Goal: Connect with others: Participate in discussion

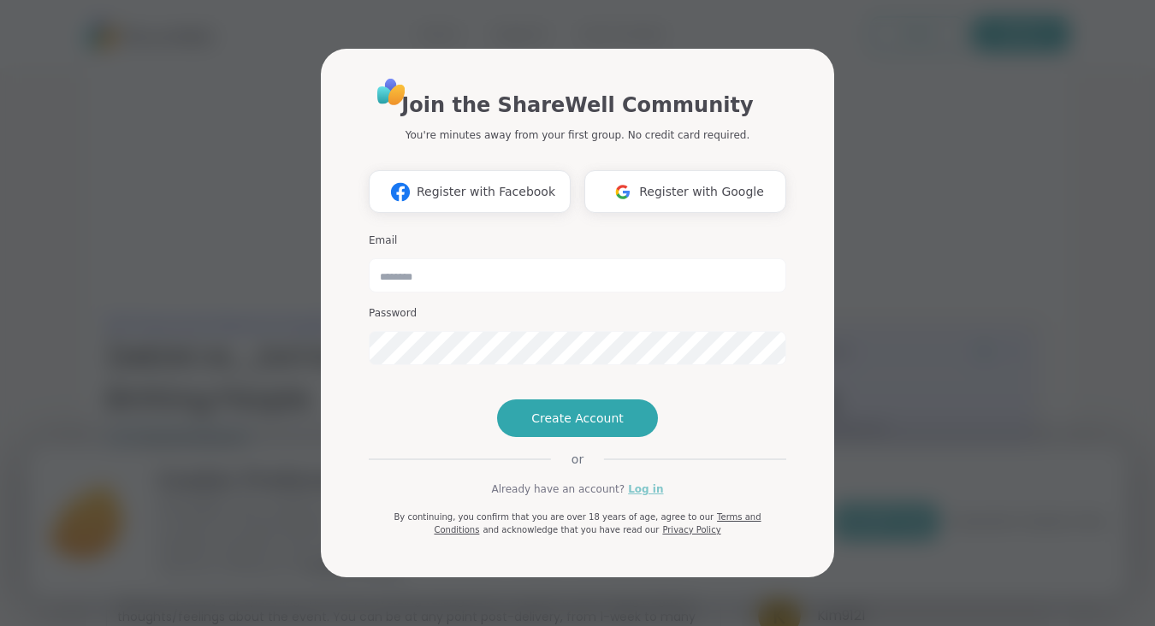
click at [637, 497] on link "Log in" at bounding box center [645, 489] width 35 height 15
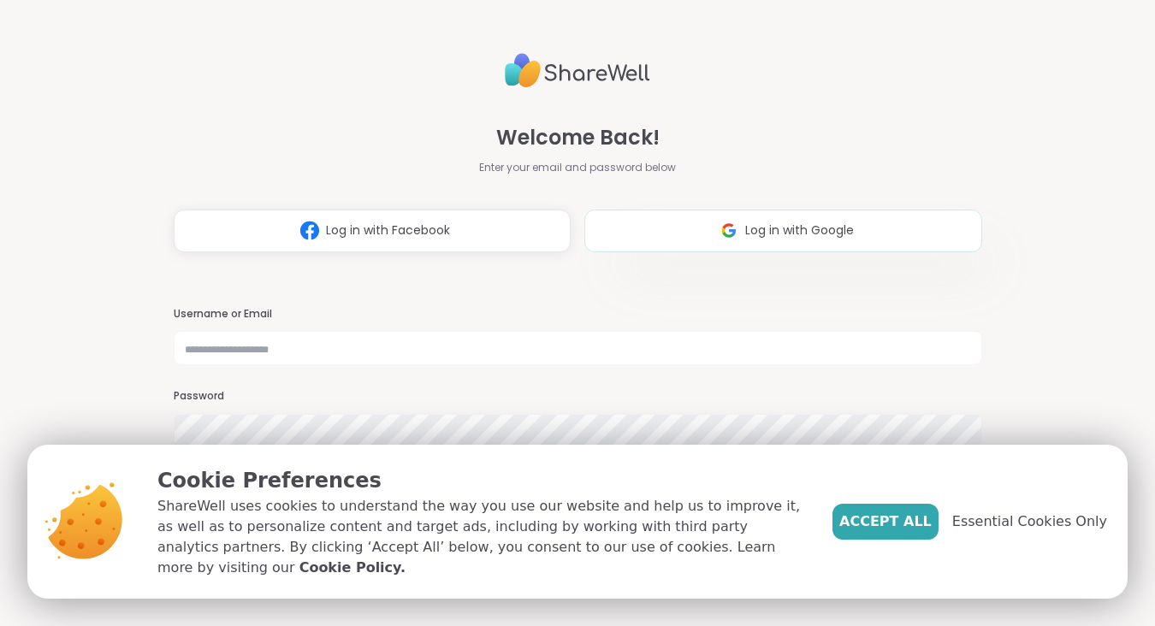
click at [778, 229] on span "Log in with Google" at bounding box center [799, 231] width 109 height 18
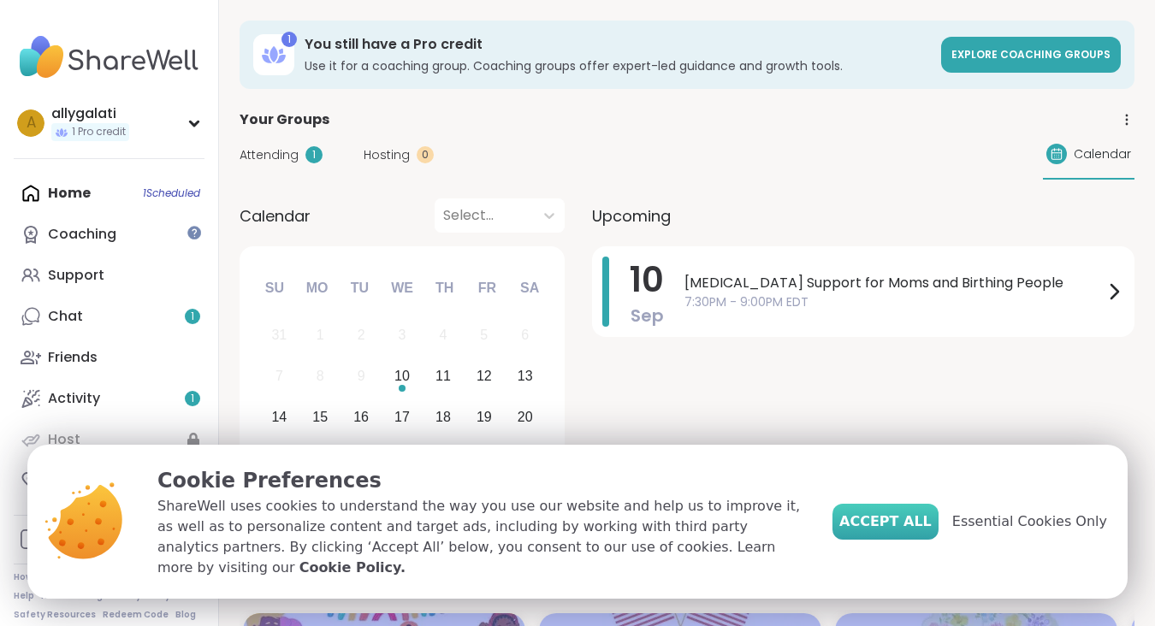
click at [922, 532] on span "Accept All" at bounding box center [886, 522] width 92 height 21
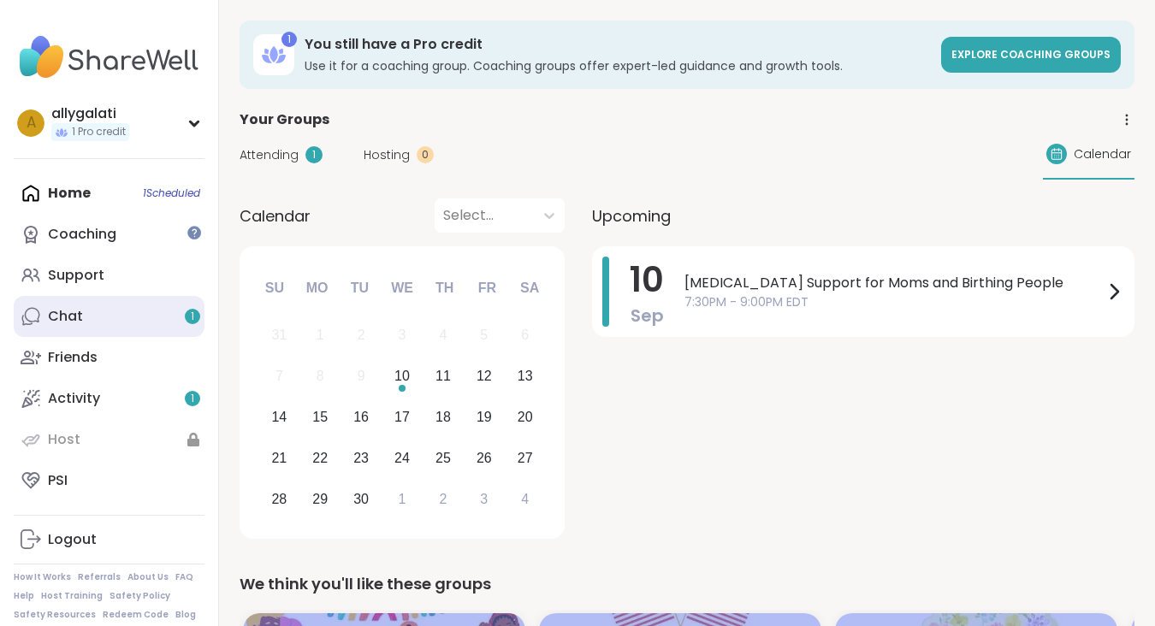
click at [122, 306] on link "Chat 1" at bounding box center [109, 316] width 191 height 41
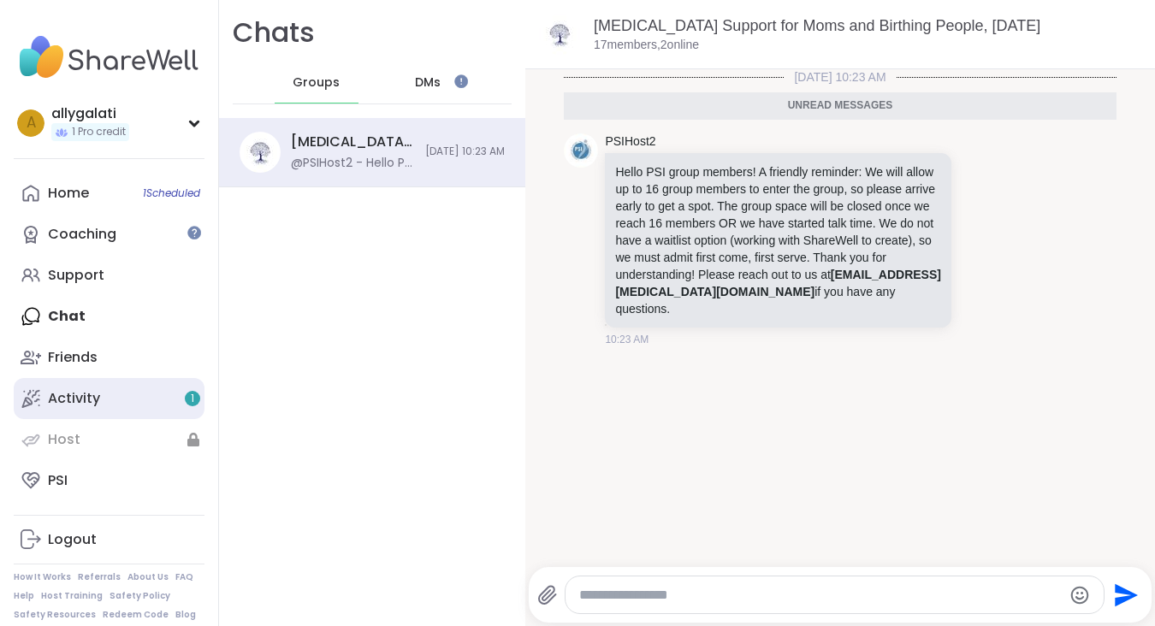
click at [62, 396] on div "Activity 1" at bounding box center [74, 398] width 52 height 19
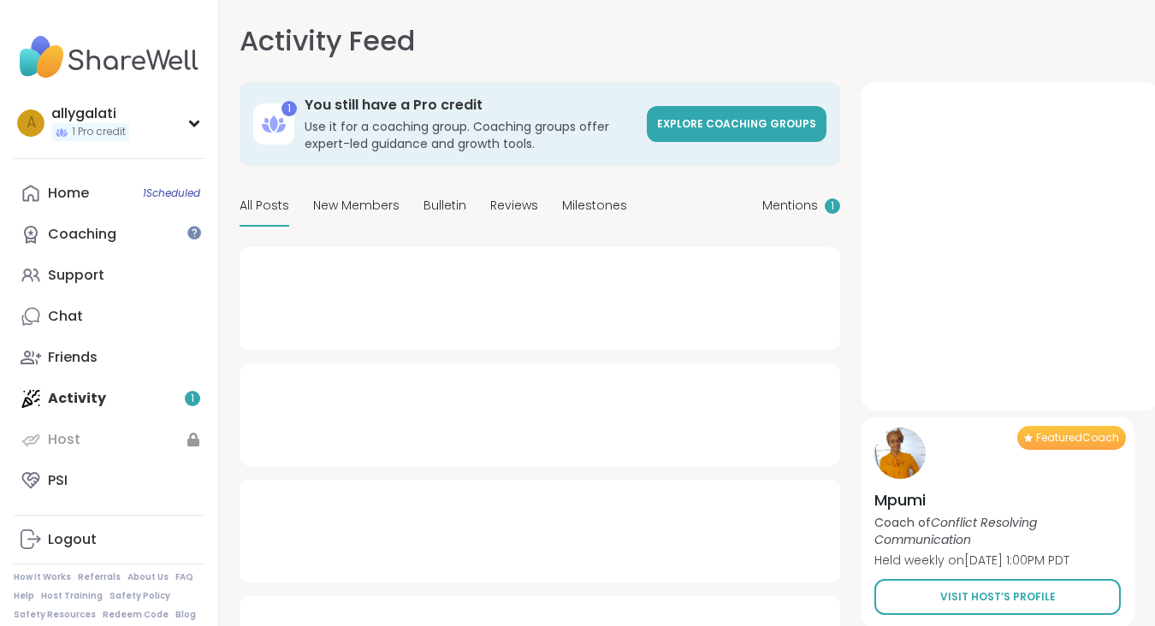
type textarea "*"
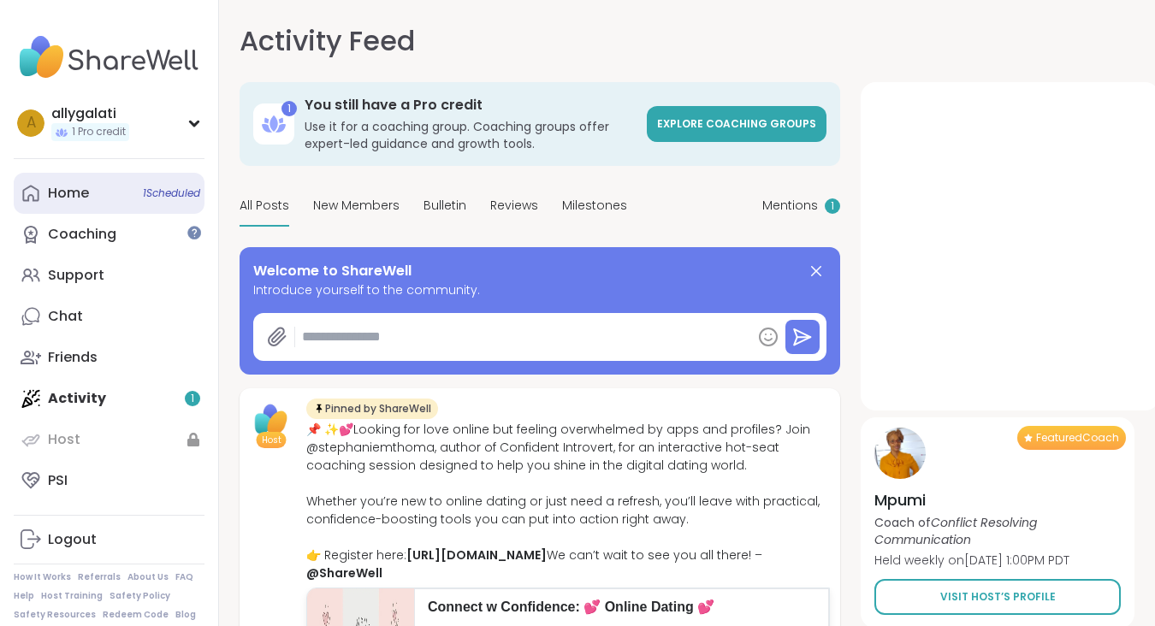
click at [101, 195] on link "Home 1 Scheduled" at bounding box center [109, 193] width 191 height 41
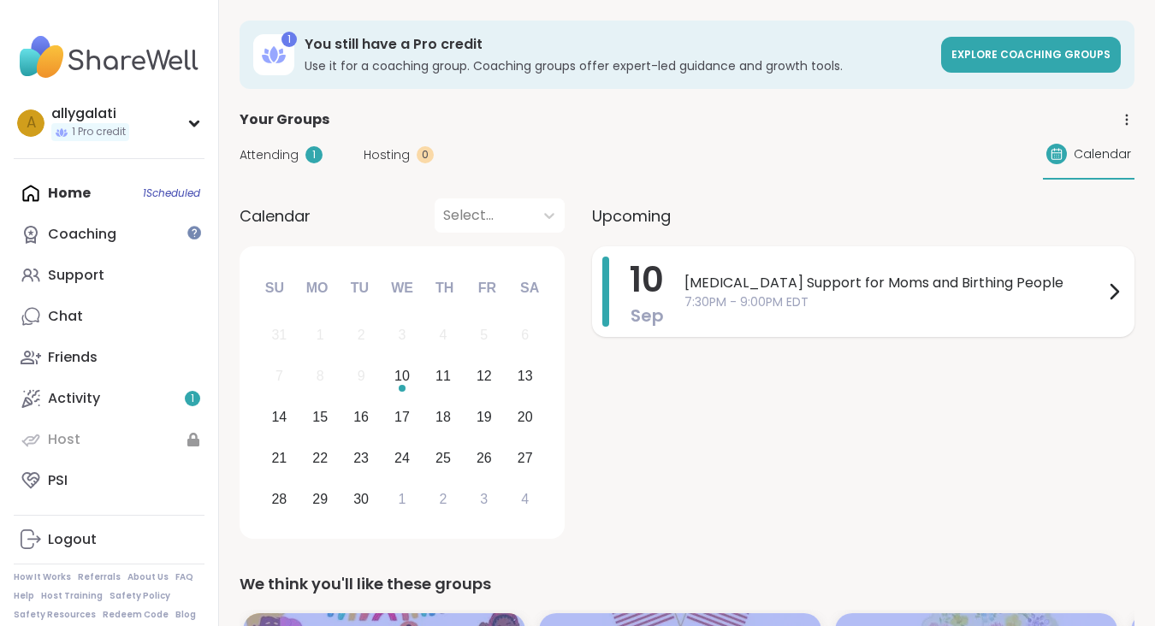
click at [958, 300] on span "7:30PM - 9:00PM EDT" at bounding box center [894, 303] width 419 height 18
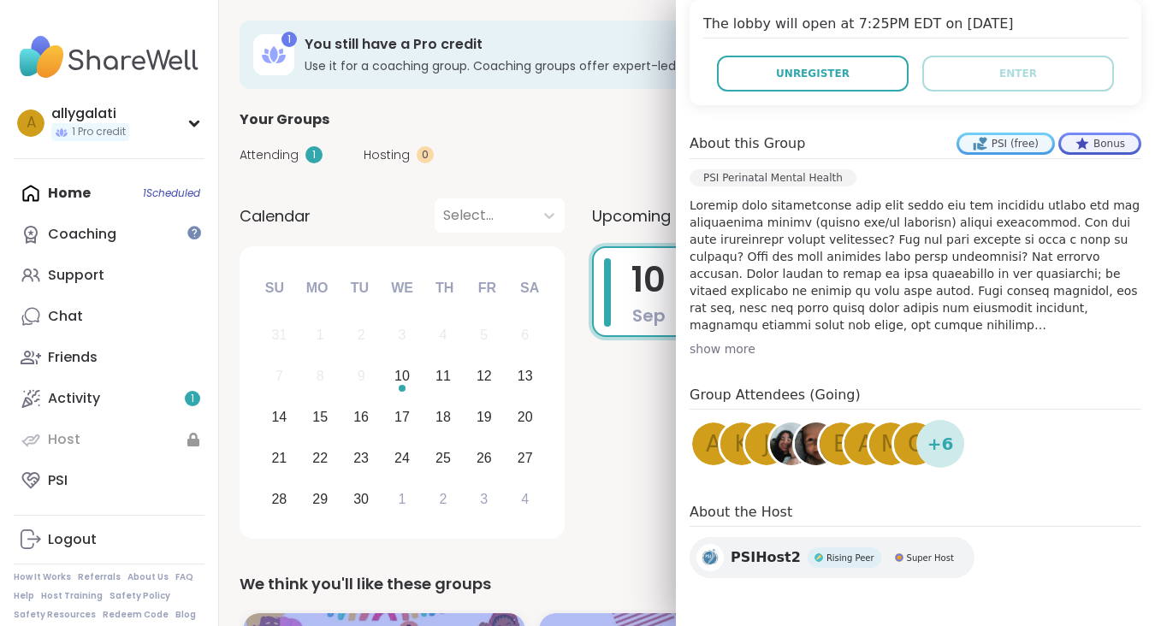
click at [936, 443] on span "+ 6" at bounding box center [941, 444] width 27 height 26
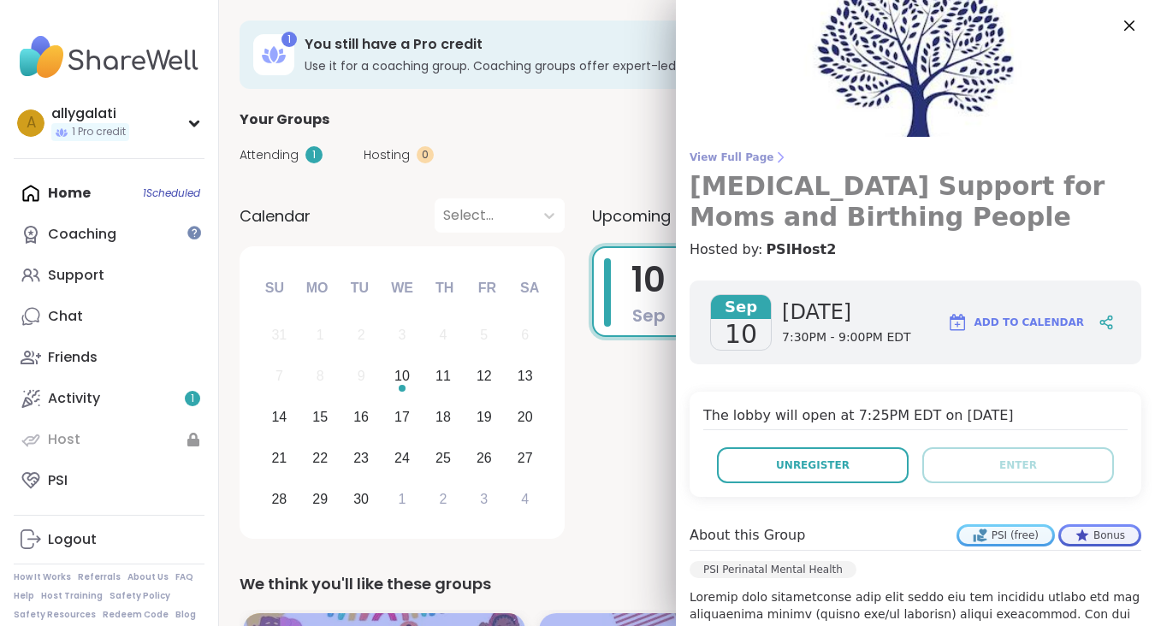
click at [749, 154] on span "View Full Page" at bounding box center [916, 158] width 452 height 14
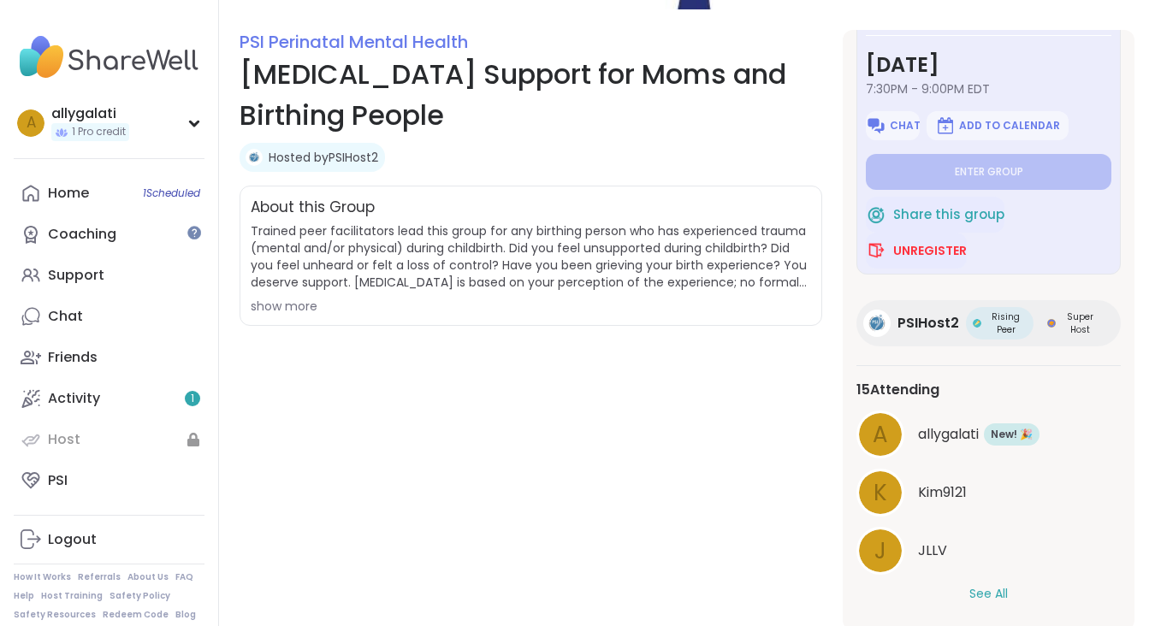
scroll to position [56, 0]
click at [985, 598] on button "See All" at bounding box center [989, 594] width 39 height 18
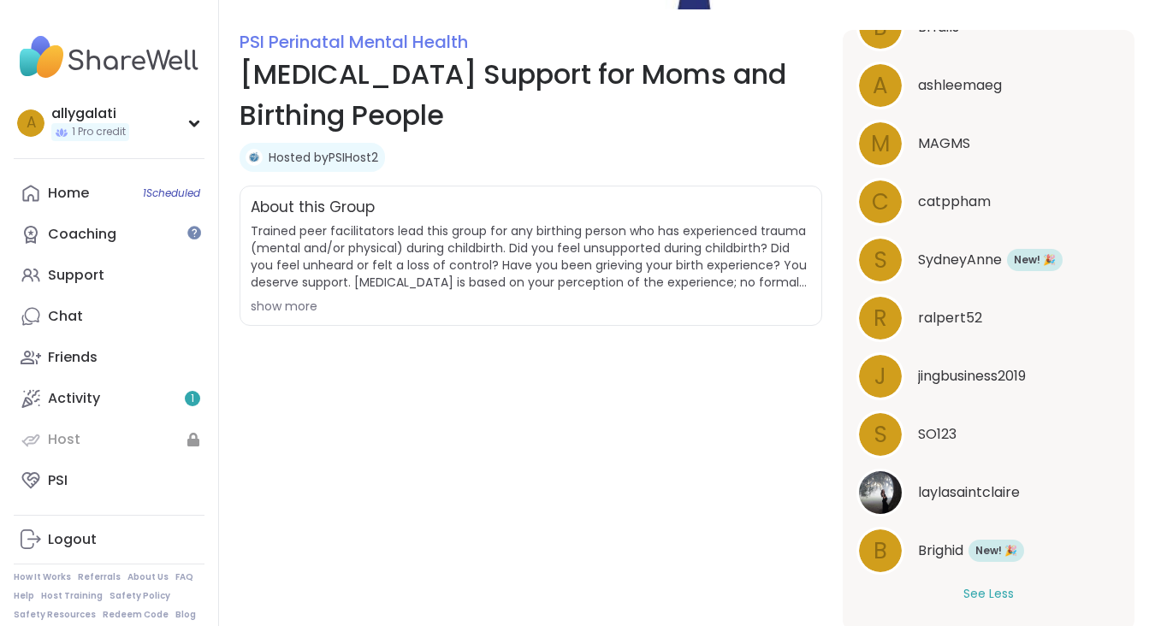
scroll to position [0, 0]
click at [988, 590] on button "See Less" at bounding box center [989, 594] width 50 height 18
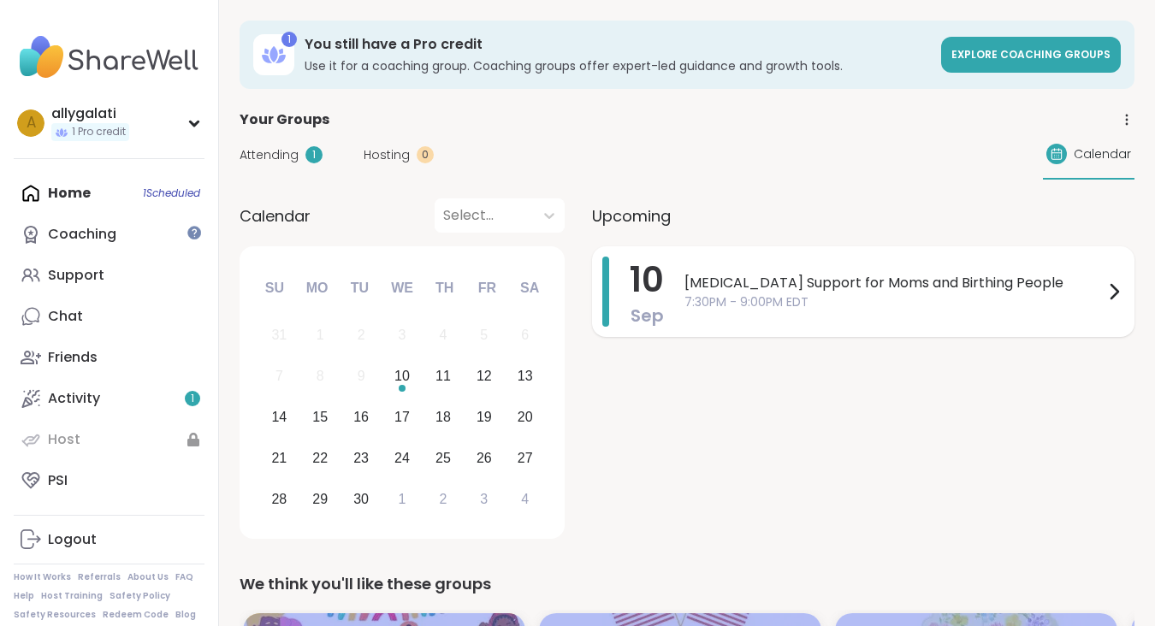
click at [892, 285] on span "[MEDICAL_DATA] Support for Moms and Birthing People" at bounding box center [894, 283] width 419 height 21
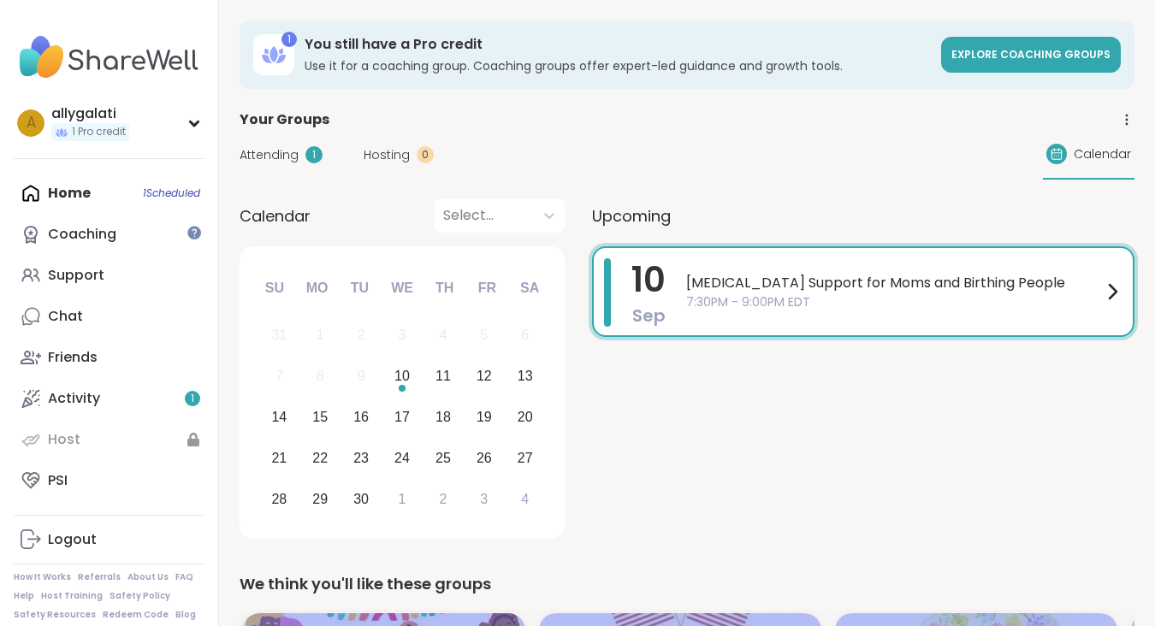
click at [549, 115] on div "Your Groups" at bounding box center [687, 120] width 895 height 21
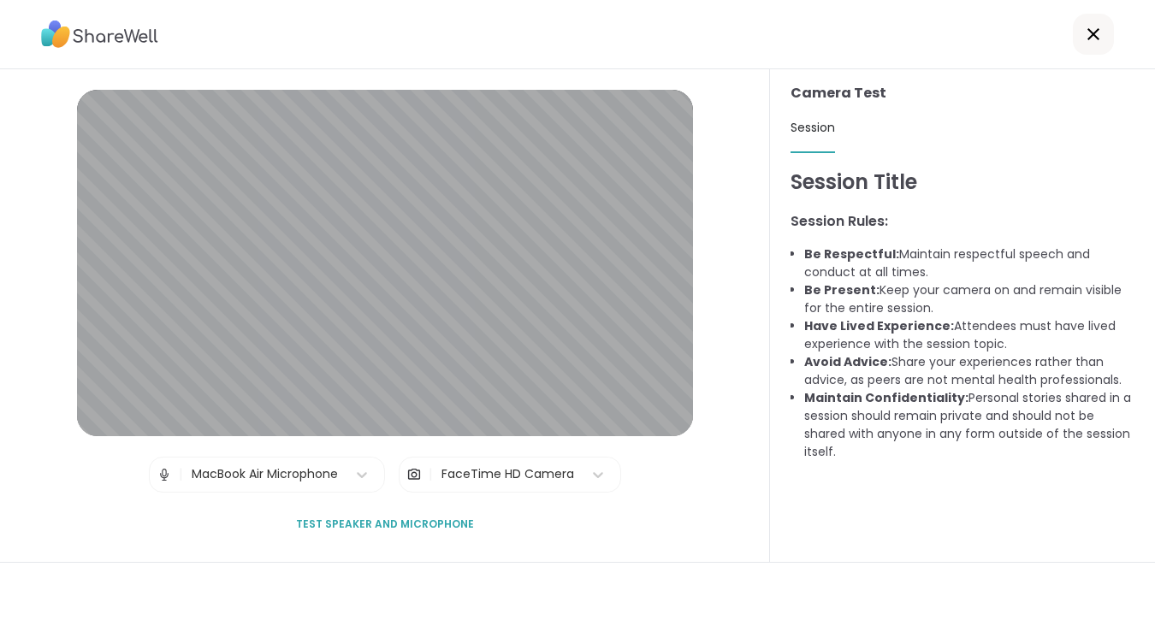
click at [1090, 32] on icon at bounding box center [1094, 34] width 12 height 12
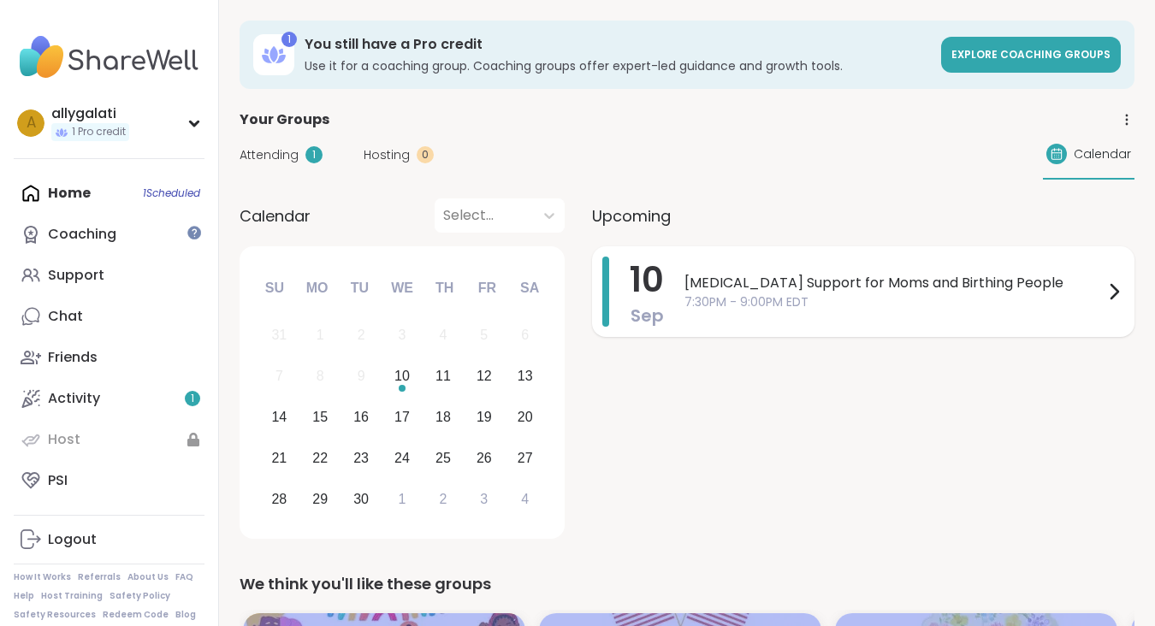
click at [817, 305] on span "7:30PM - 9:00PM EDT" at bounding box center [894, 303] width 419 height 18
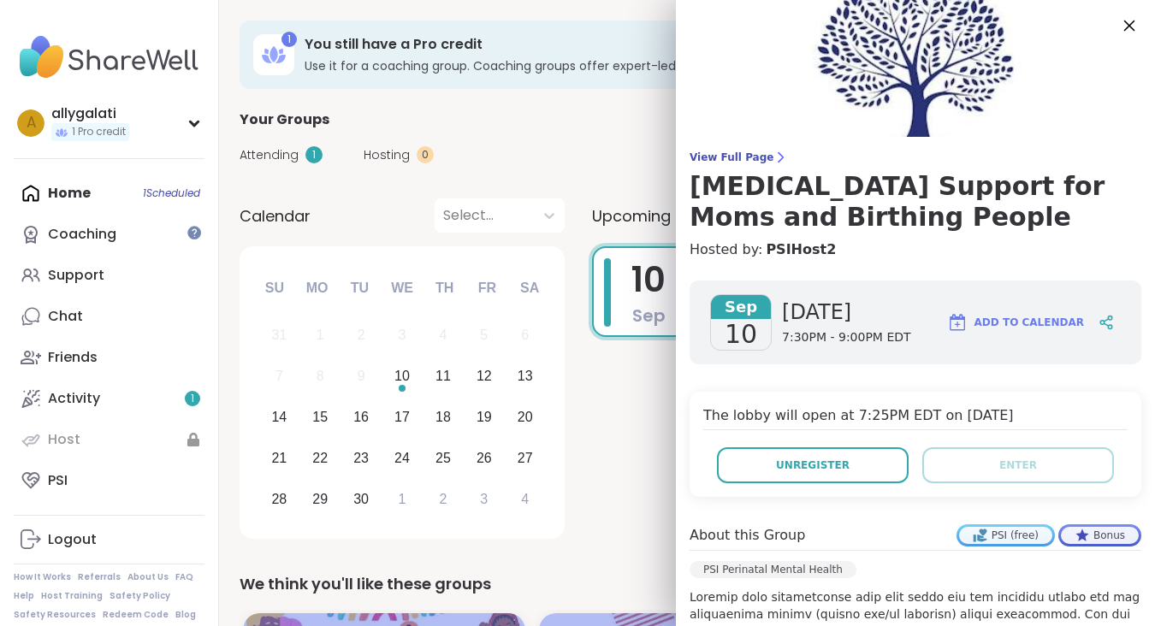
click at [1125, 27] on icon at bounding box center [1129, 25] width 21 height 21
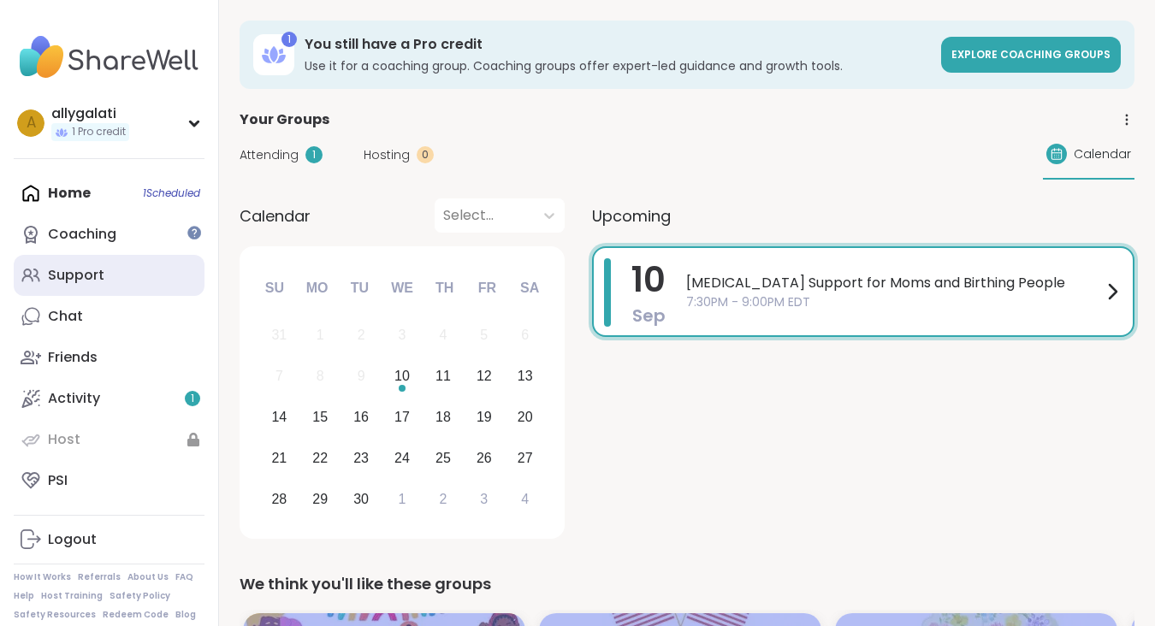
click at [86, 274] on div "Support" at bounding box center [76, 275] width 56 height 19
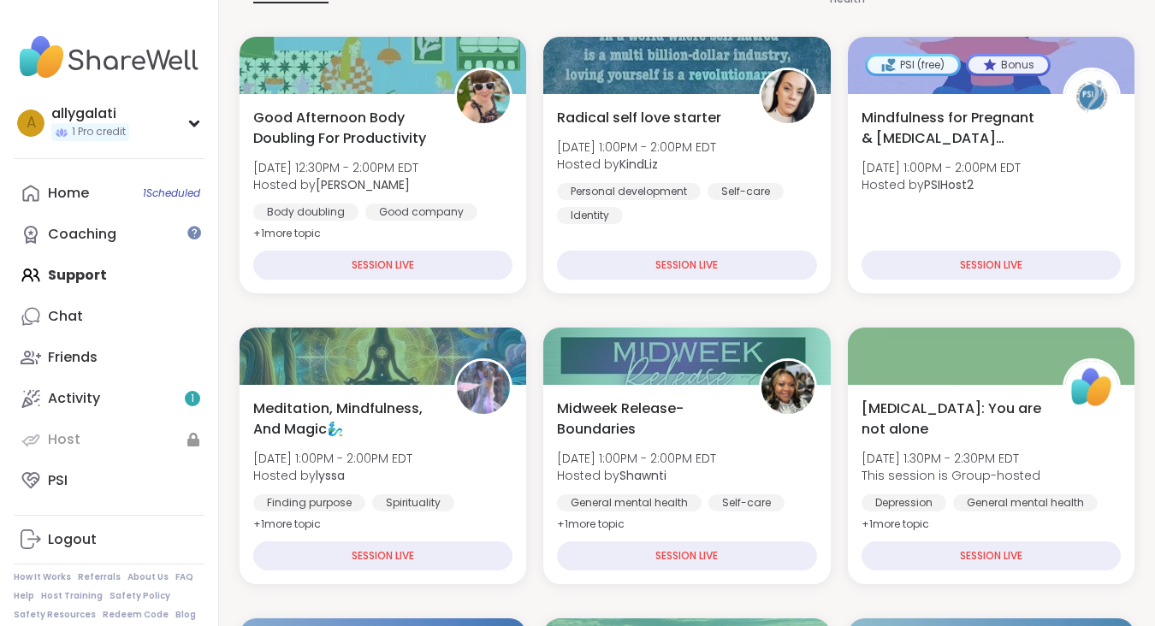
scroll to position [305, 0]
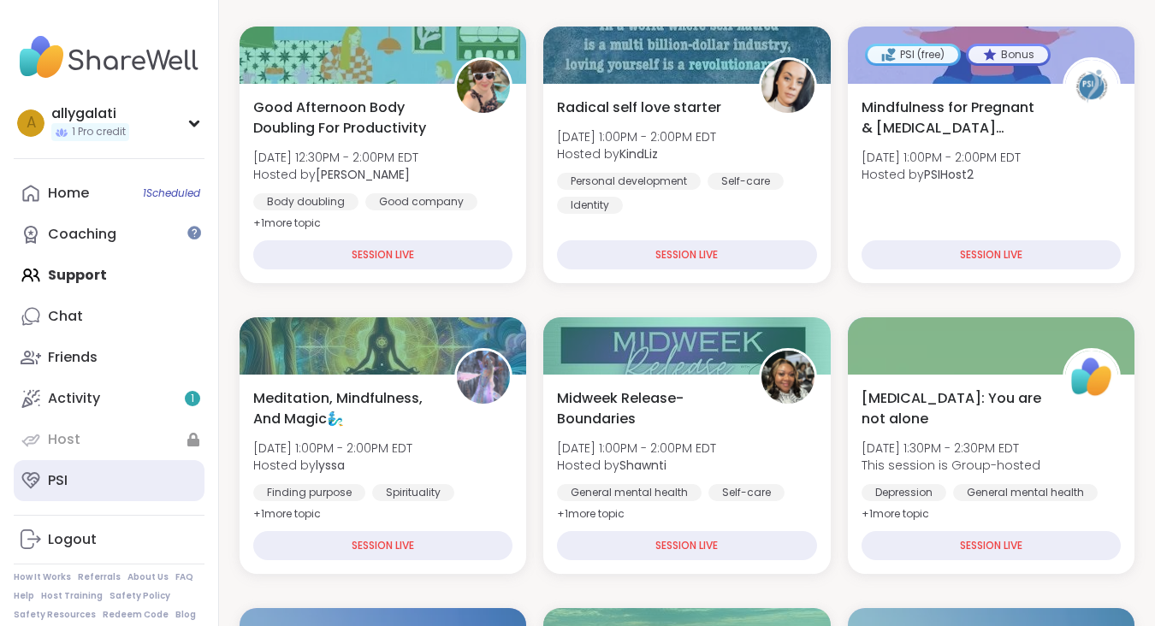
click at [56, 483] on div "PSI" at bounding box center [58, 481] width 20 height 19
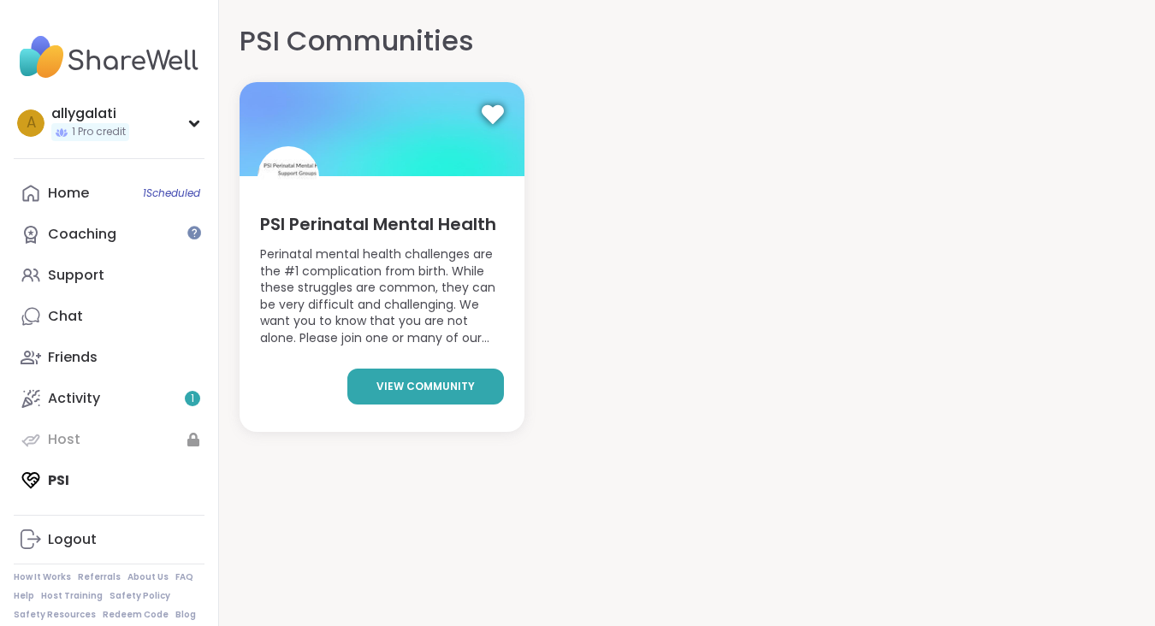
click at [401, 394] on span "view community" at bounding box center [426, 386] width 98 height 15
